Goal: Find specific page/section: Find specific page/section

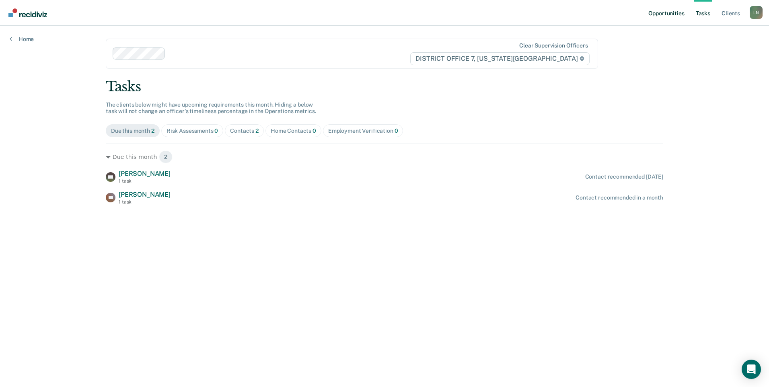
click at [651, 15] on link "Opportunities" at bounding box center [666, 13] width 39 height 26
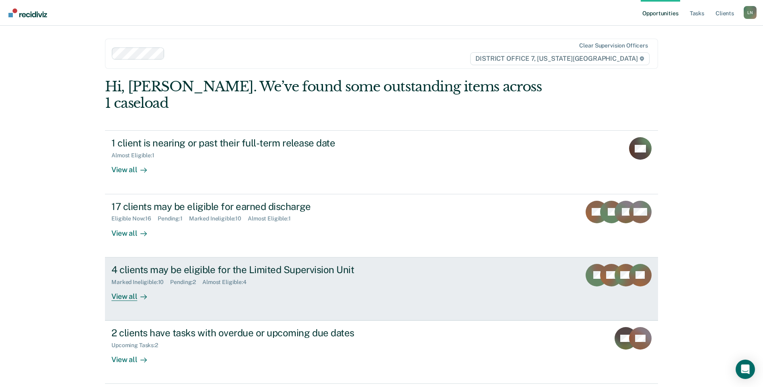
click at [124, 285] on div "View all" at bounding box center [133, 293] width 45 height 16
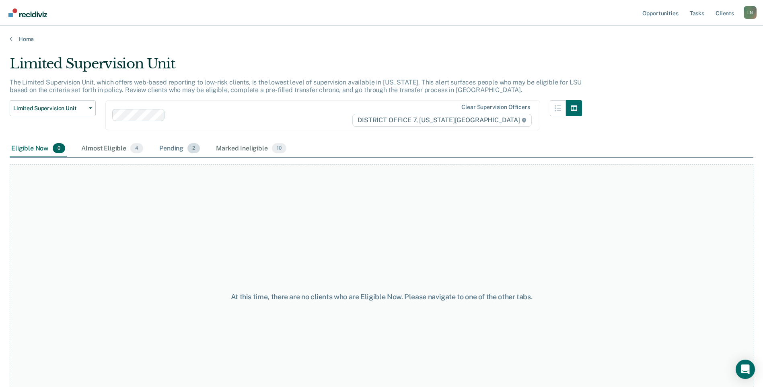
click at [169, 151] on div "Pending 2" at bounding box center [180, 149] width 44 height 18
